Goal: Transaction & Acquisition: Book appointment/travel/reservation

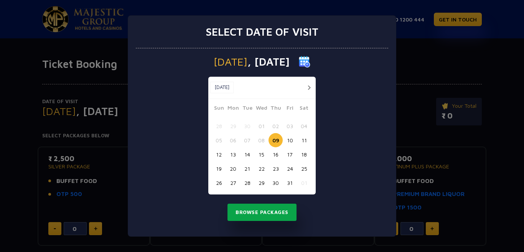
click at [258, 215] on button "Browse Packages" at bounding box center [262, 213] width 69 height 18
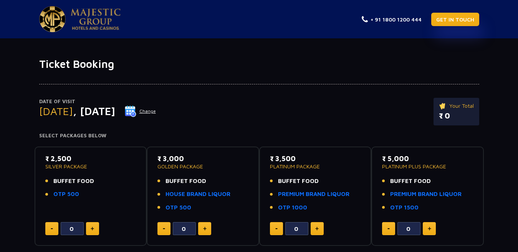
click at [462, 21] on link "GET IN TOUCH" at bounding box center [455, 19] width 48 height 13
type input "1"
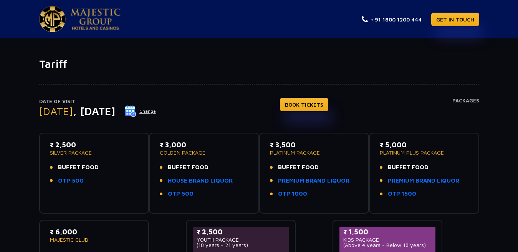
click at [74, 18] on img at bounding box center [96, 18] width 50 height 21
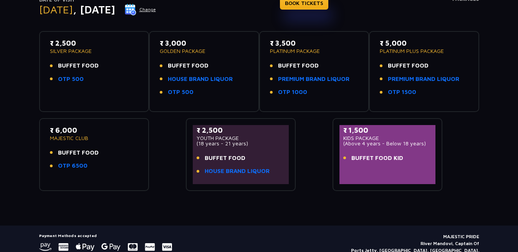
scroll to position [115, 0]
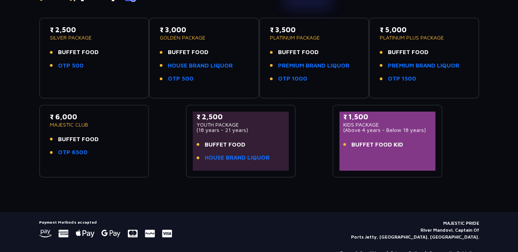
click at [94, 166] on div "₹ 6,000 MAJESTIC CLUB BUFFET FOOD OTP 6500" at bounding box center [94, 141] width 96 height 59
click at [74, 153] on link "OTP 6500" at bounding box center [73, 152] width 30 height 9
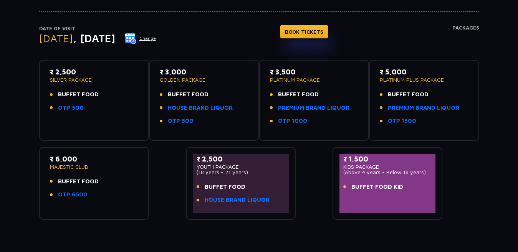
scroll to position [0, 0]
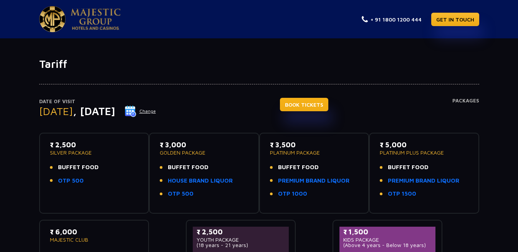
click at [328, 102] on link "BOOK TICKETS" at bounding box center [304, 104] width 48 height 13
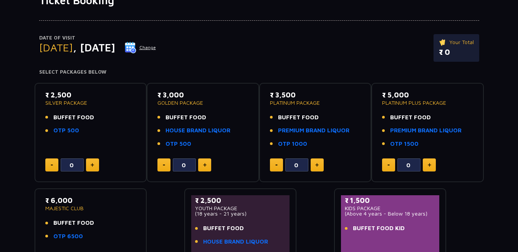
scroll to position [115, 0]
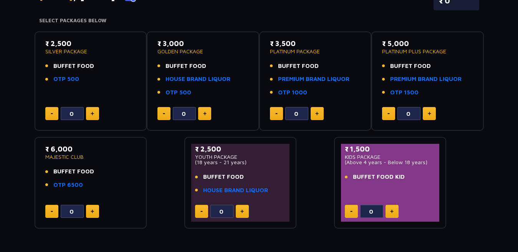
click at [92, 213] on img at bounding box center [92, 212] width 3 height 4
type input "1"
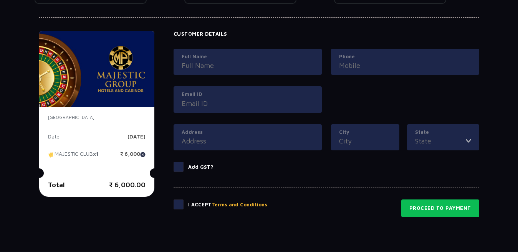
scroll to position [345, 0]
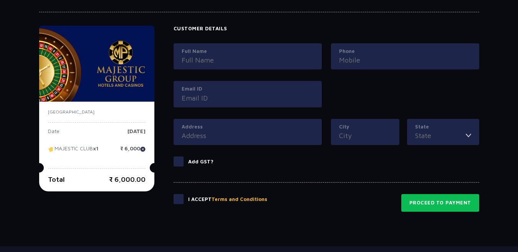
click at [181, 200] on span at bounding box center [178, 199] width 10 height 10
click at [0, 0] on input "checkbox" at bounding box center [0, 0] width 0 height 0
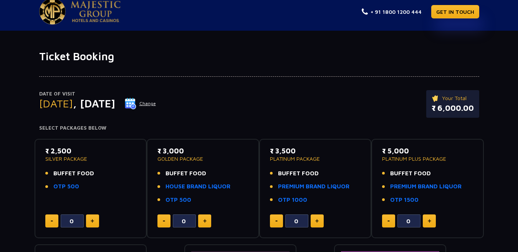
scroll to position [0, 0]
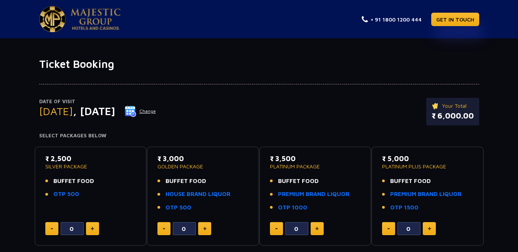
click at [156, 109] on button "Change" at bounding box center [140, 111] width 32 height 12
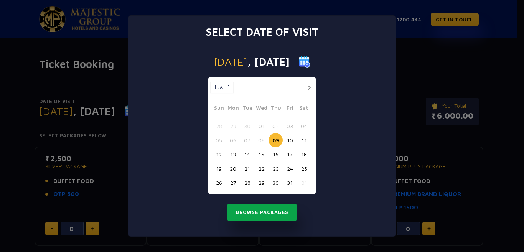
click at [272, 213] on button "Browse Packages" at bounding box center [262, 213] width 69 height 18
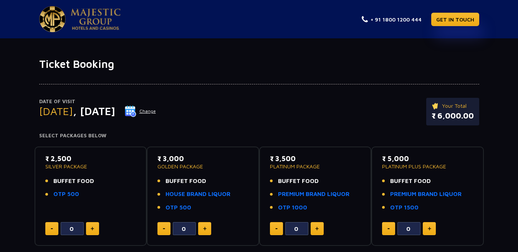
click at [90, 19] on img at bounding box center [96, 18] width 50 height 21
